Goal: Task Accomplishment & Management: Use online tool/utility

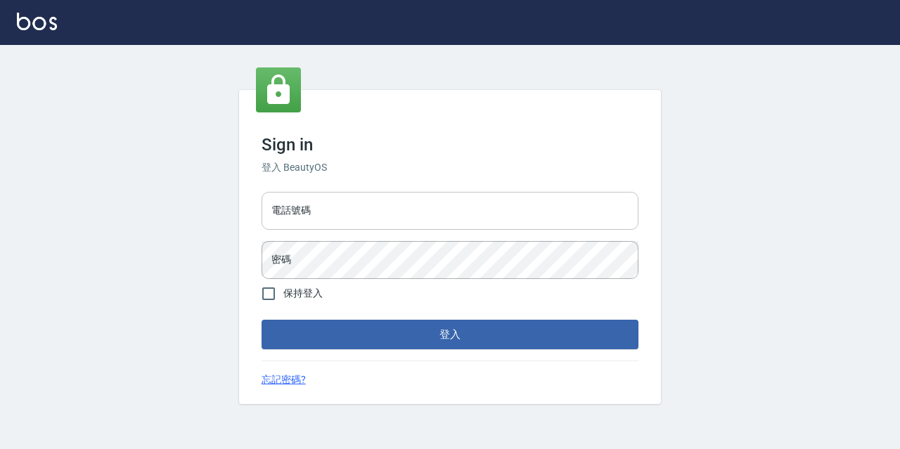
click at [365, 194] on input "電話號碼" at bounding box center [450, 211] width 377 height 38
click at [413, 214] on input "電話號碼" at bounding box center [450, 211] width 377 height 38
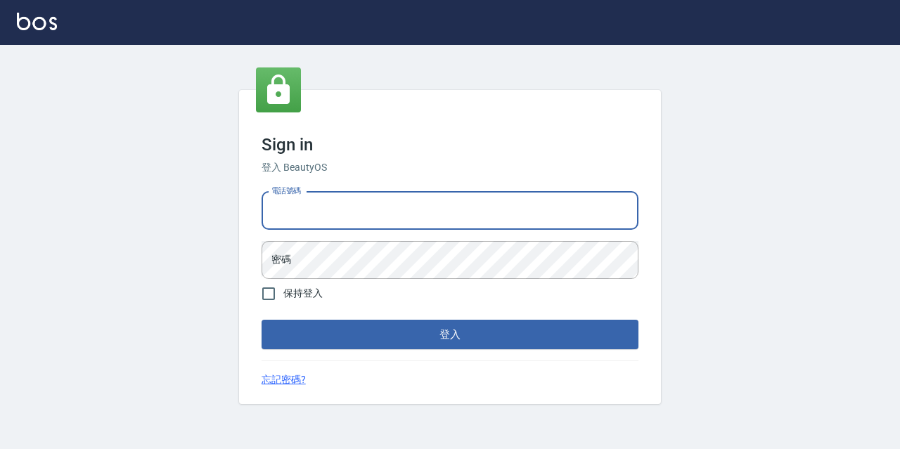
type input "0977888999"
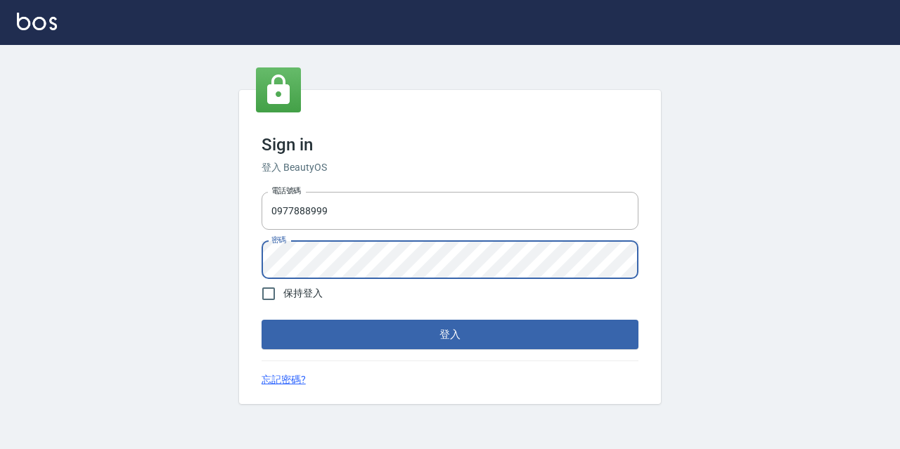
click at [262, 320] on button "登入" at bounding box center [450, 335] width 377 height 30
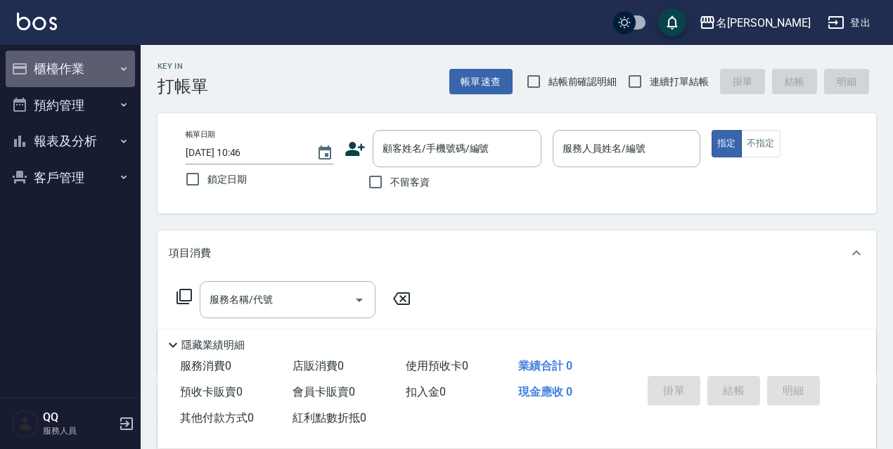
click at [38, 63] on button "櫃檯作業" at bounding box center [70, 69] width 129 height 37
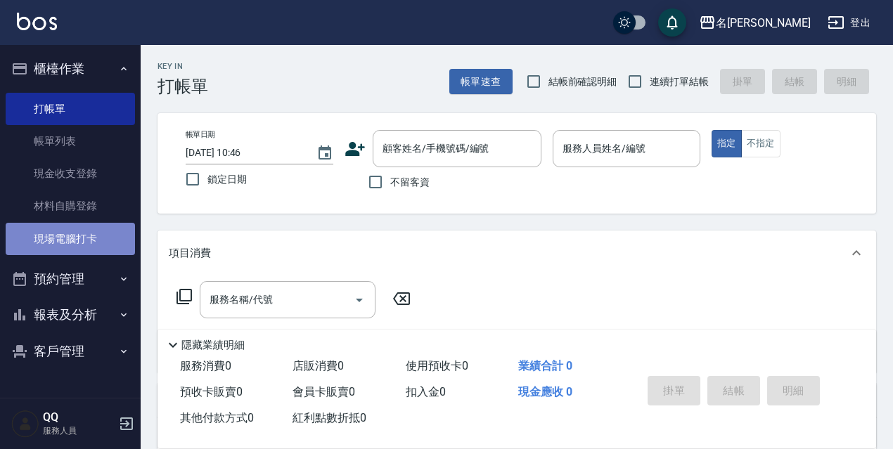
click at [25, 233] on link "現場電腦打卡" at bounding box center [70, 239] width 129 height 32
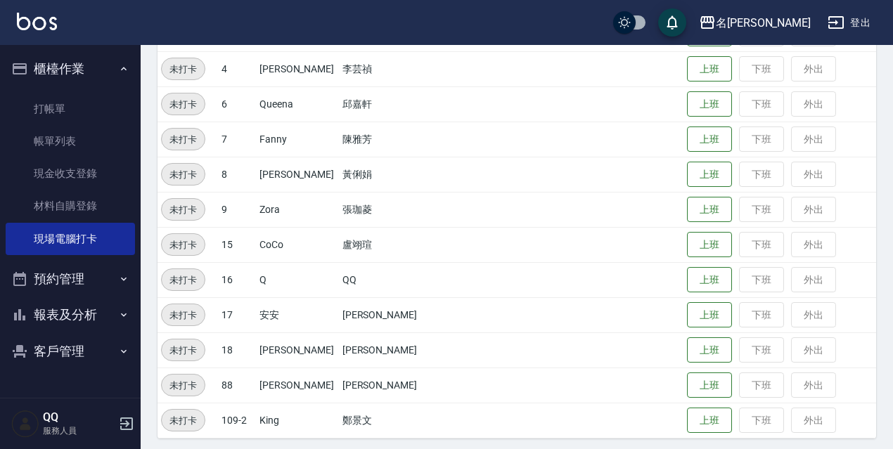
scroll to position [288, 0]
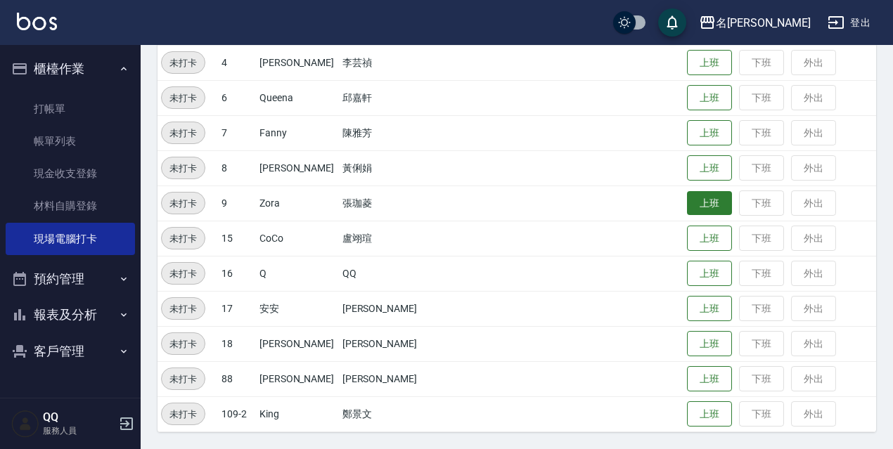
click at [705, 210] on button "上班" at bounding box center [709, 203] width 45 height 25
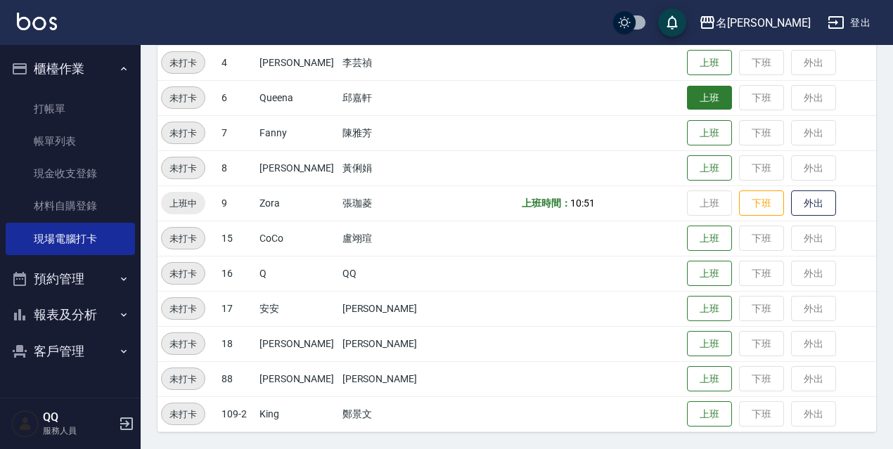
click at [703, 103] on button "上班" at bounding box center [709, 98] width 45 height 25
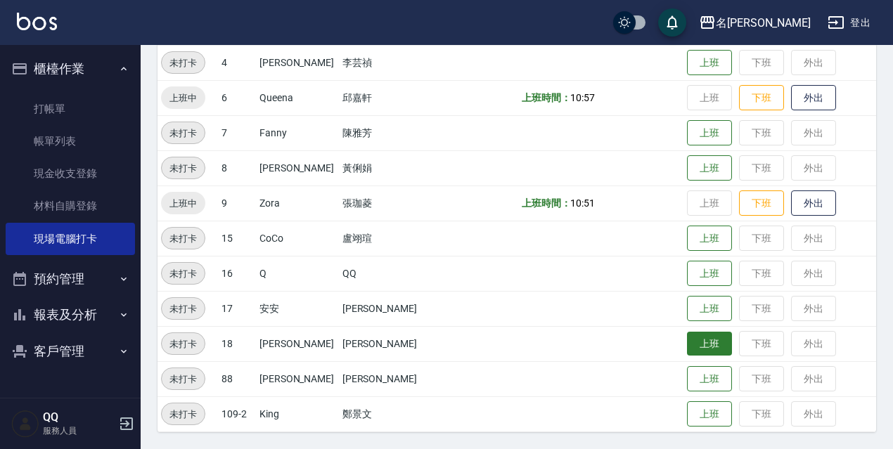
click at [688, 348] on button "上班" at bounding box center [709, 344] width 45 height 25
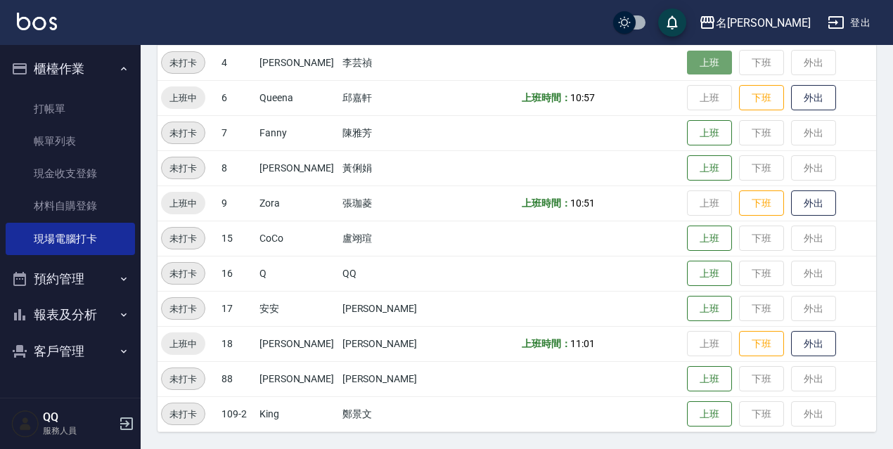
click at [688, 71] on button "上班" at bounding box center [709, 63] width 45 height 25
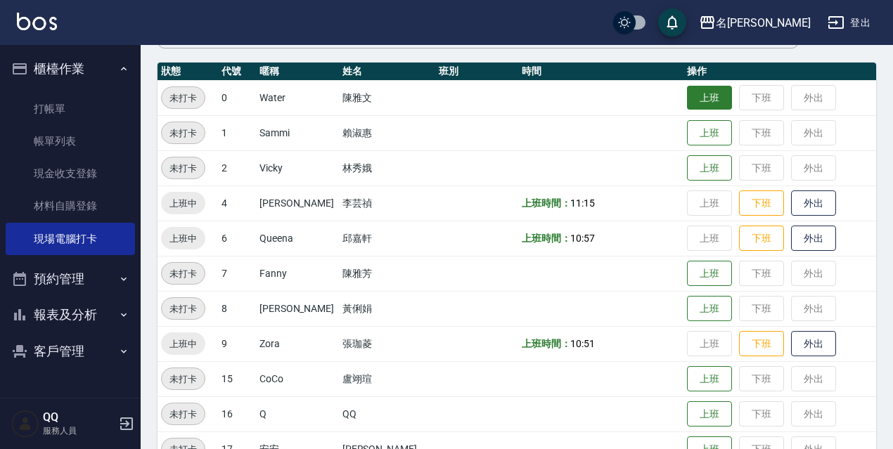
click at [707, 103] on button "上班" at bounding box center [709, 98] width 45 height 25
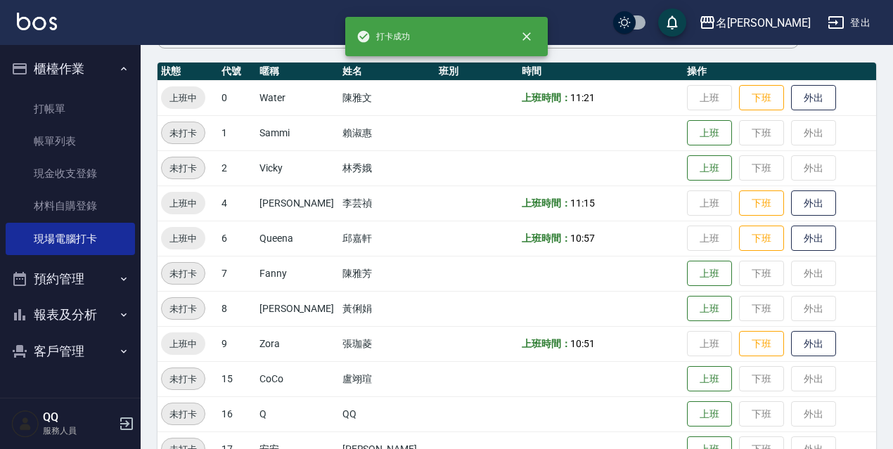
scroll to position [217, 0]
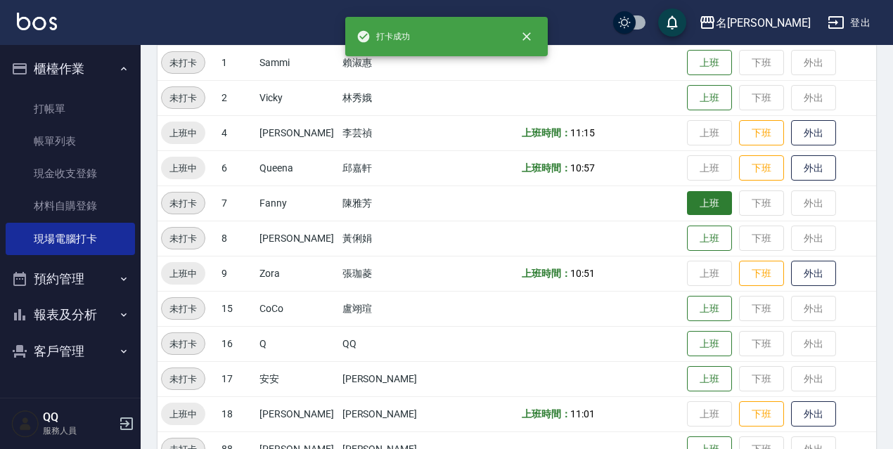
click at [693, 200] on button "上班" at bounding box center [709, 203] width 45 height 25
